Goal: Navigation & Orientation: Find specific page/section

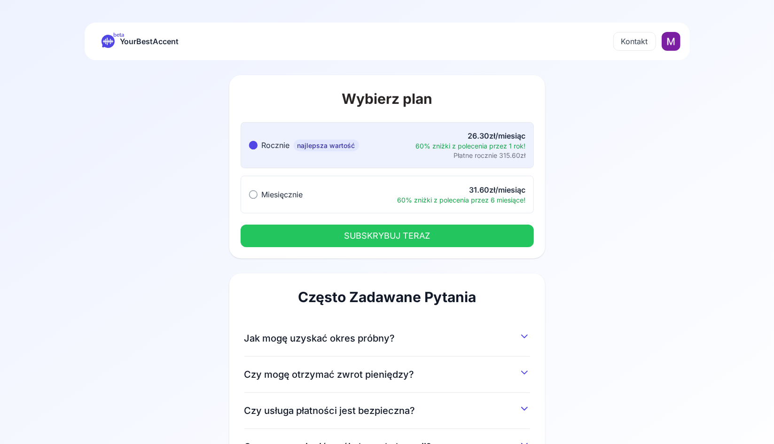
click at [113, 46] on icon at bounding box center [108, 41] width 13 height 13
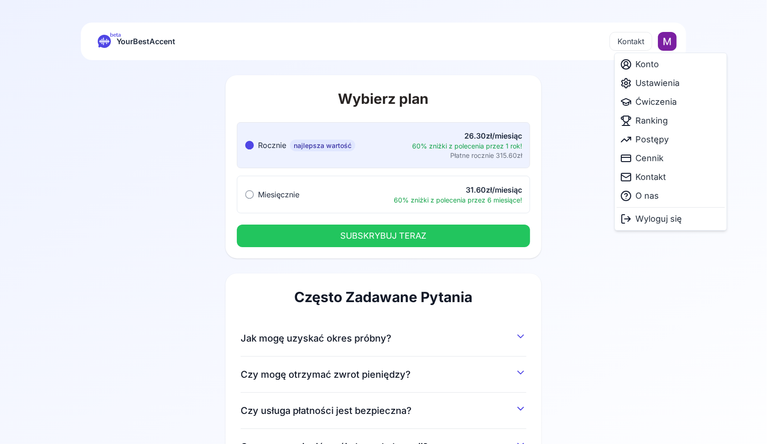
click at [670, 39] on html "beta YourBestAccent Kontakt Wybierz plan Rocznie najlepsza wartość Rocznie najl…" at bounding box center [387, 222] width 774 height 444
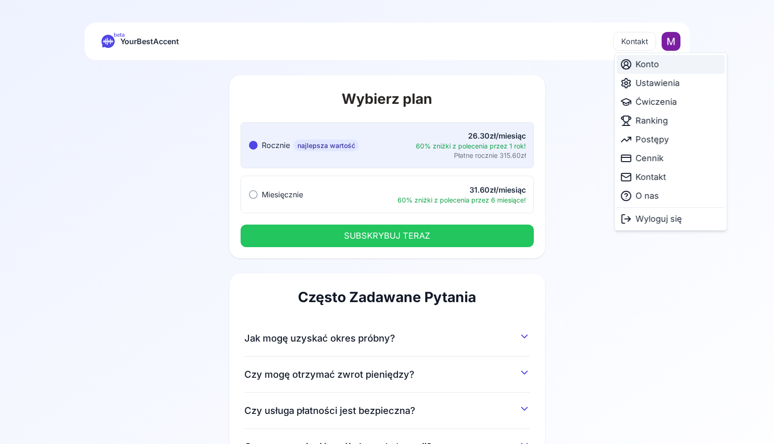
click at [649, 60] on span "Konto" at bounding box center [646, 64] width 23 height 13
click at [673, 40] on html "beta YourBestAccent Kontakt Wybierz plan Rocznie najlepsza wartość Rocznie najl…" at bounding box center [390, 222] width 781 height 444
click at [648, 104] on span "Ćwiczenia" at bounding box center [655, 101] width 41 height 13
click at [677, 42] on html "beta YourBestAccent Kontakt Wybierz plan Rocznie najlepsza wartość Rocznie najl…" at bounding box center [390, 222] width 781 height 444
click at [651, 161] on span "Cennik" at bounding box center [649, 158] width 28 height 13
